Goal: Information Seeking & Learning: Find specific fact

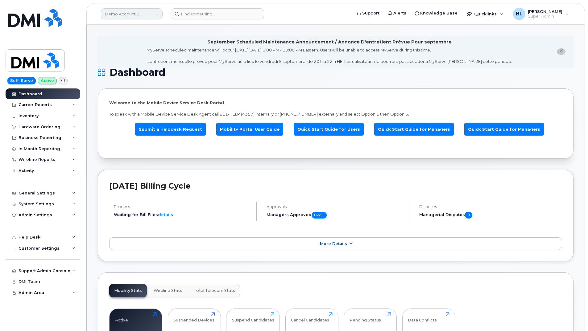
click at [151, 13] on link "Demo Account 1" at bounding box center [132, 13] width 62 height 11
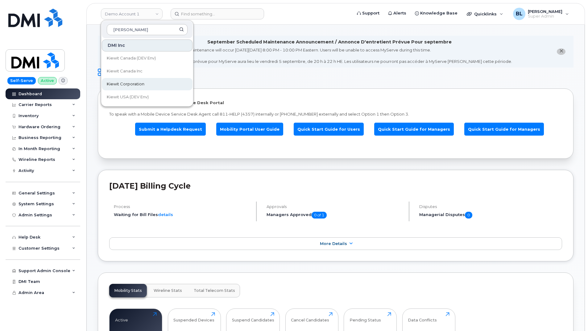
type input "[PERSON_NAME]"
click at [144, 80] on link "Kiewit Corporation" at bounding box center [147, 84] width 91 height 12
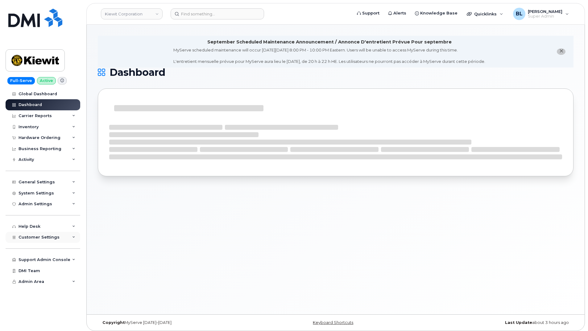
click at [58, 237] on div "Customer Settings" at bounding box center [43, 237] width 75 height 11
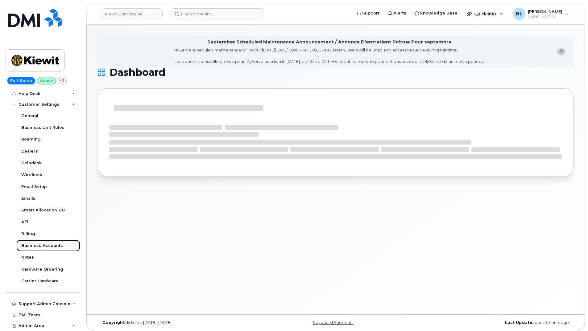
click at [55, 247] on div "Business Accounts" at bounding box center [42, 246] width 42 height 6
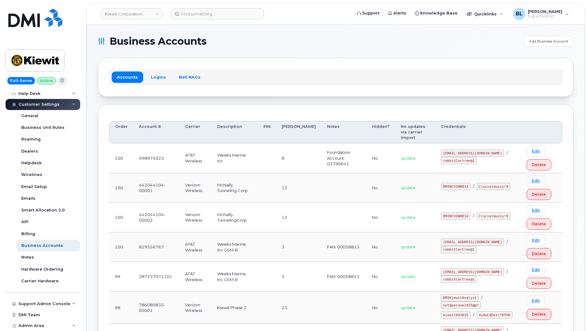
click at [225, 173] on td "McNally Tunneling Corp" at bounding box center [235, 188] width 46 height 30
drag, startPoint x: 434, startPoint y: 148, endPoint x: 474, endPoint y: 148, distance: 39.5
click at [474, 148] on td "ms-kiewit@dminc.com / rabbitCartree@1" at bounding box center [477, 159] width 85 height 30
copy code "ms-kiewit@dminc.com"
drag, startPoint x: 435, startPoint y: 158, endPoint x: 466, endPoint y: 158, distance: 30.9
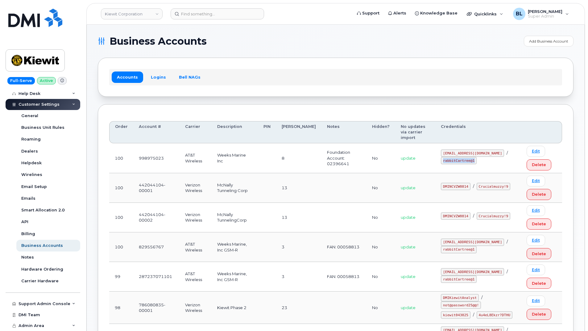
click at [466, 158] on code "rabbitCartree@1" at bounding box center [459, 160] width 36 height 7
copy code "rabbitCartree@1"
